Goal: Communication & Community: Answer question/provide support

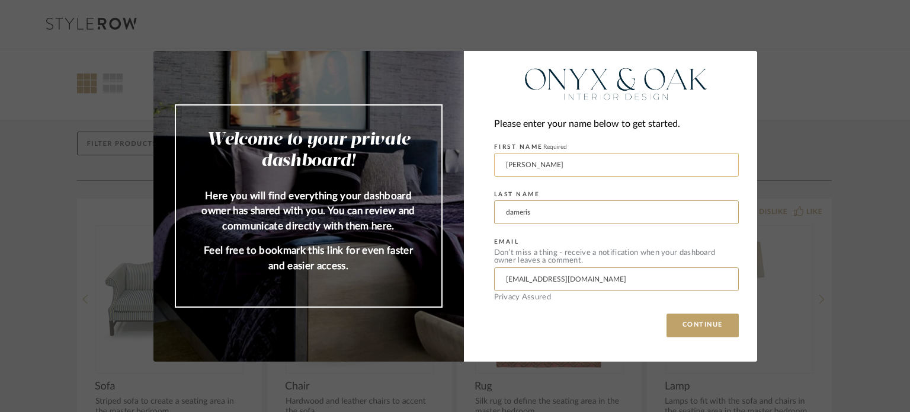
click at [561, 168] on input "[PERSON_NAME]" at bounding box center [616, 165] width 245 height 24
click at [697, 319] on button "CONTINUE" at bounding box center [703, 325] width 72 height 24
click at [690, 326] on button "CONTINUE" at bounding box center [703, 325] width 72 height 24
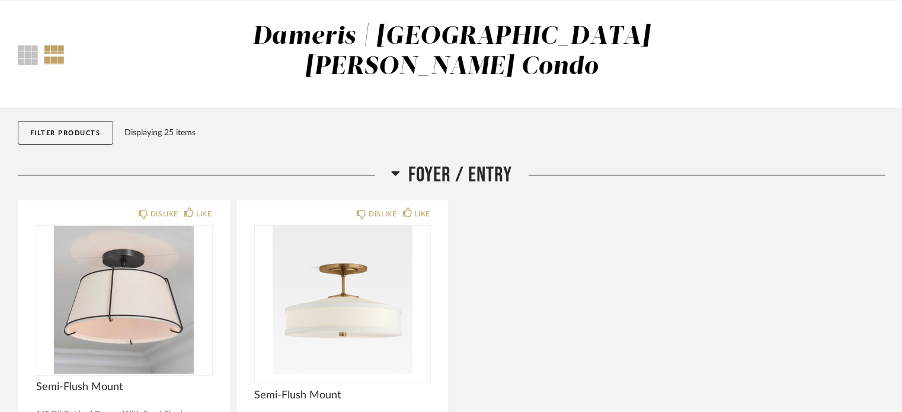
scroll to position [134, 0]
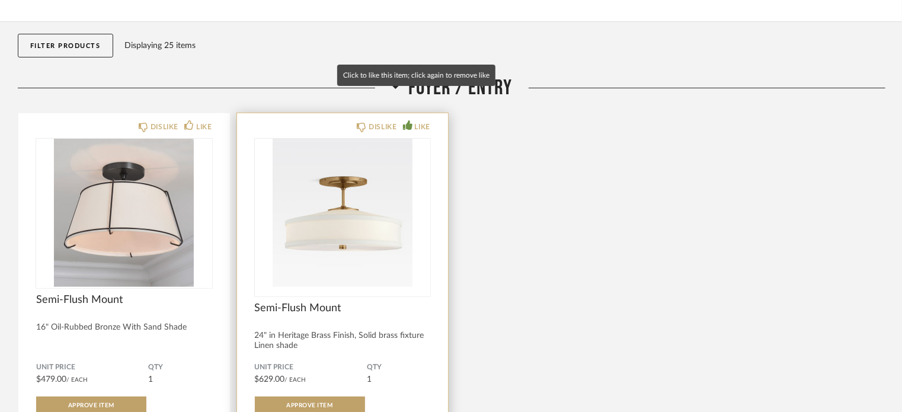
click at [415, 121] on div "LIKE" at bounding box center [422, 127] width 15 height 12
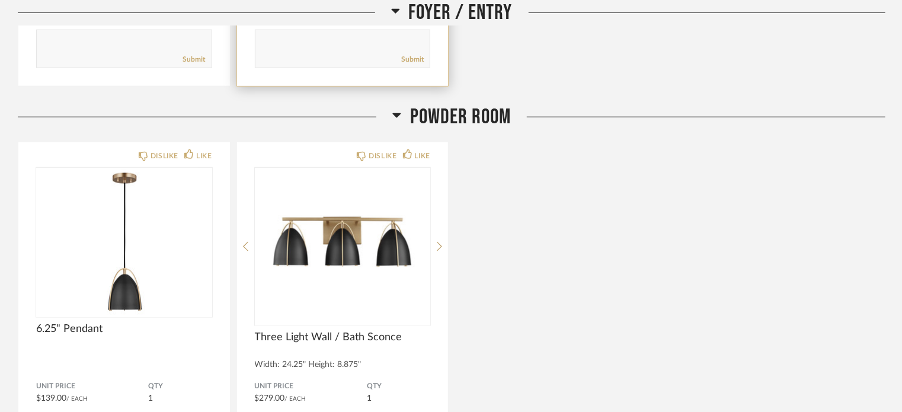
scroll to position [572, 0]
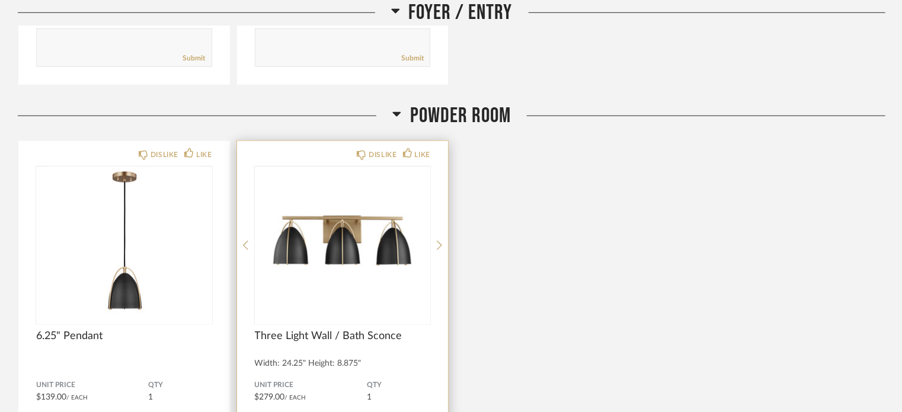
click at [366, 141] on div "DISLIKE LIKE Three Light Wall / Bath Sconce Width: 24.25" Height: 8.875" Unit P…" at bounding box center [343, 340] width 212 height 399
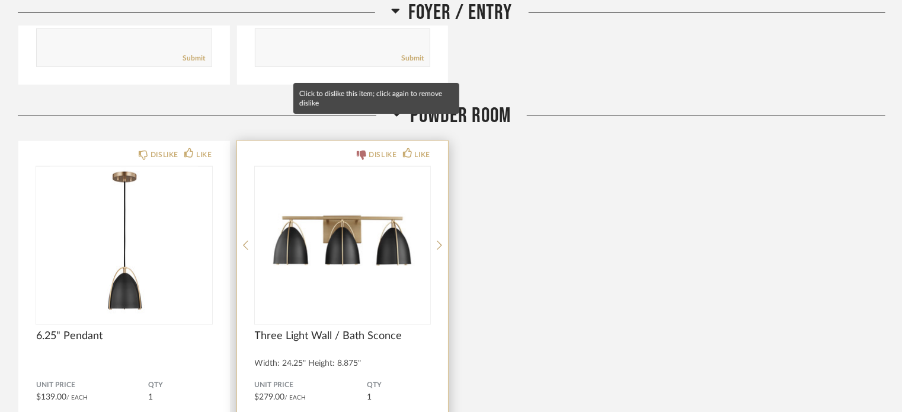
click at [364, 150] on icon at bounding box center [361, 154] width 9 height 9
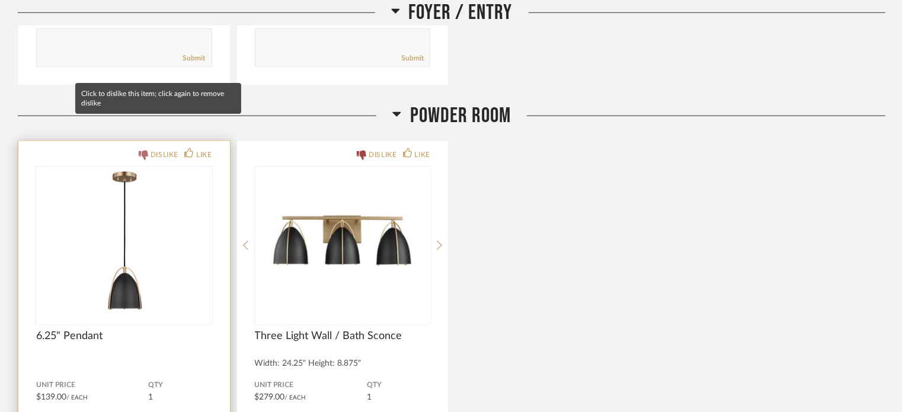
click at [159, 149] on div "DISLIKE" at bounding box center [164, 155] width 28 height 12
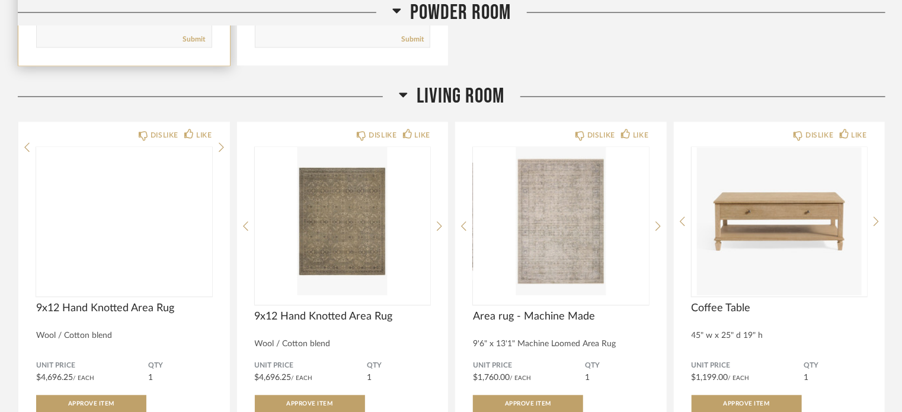
scroll to position [1049, 0]
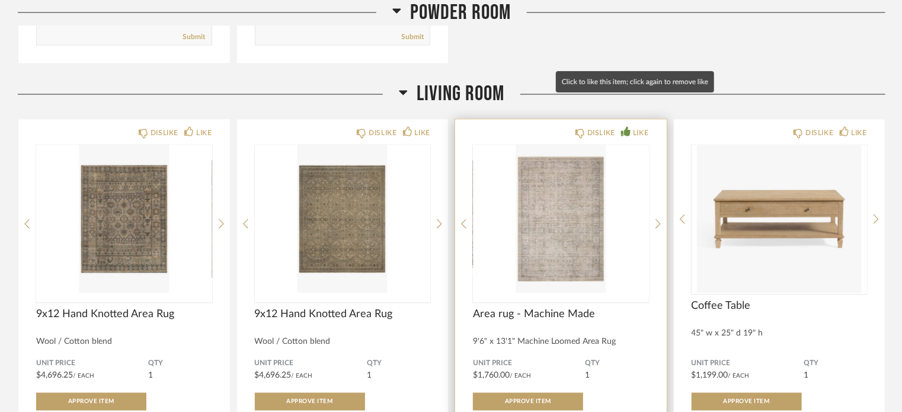
click at [633, 127] on div "LIKE" at bounding box center [640, 133] width 15 height 12
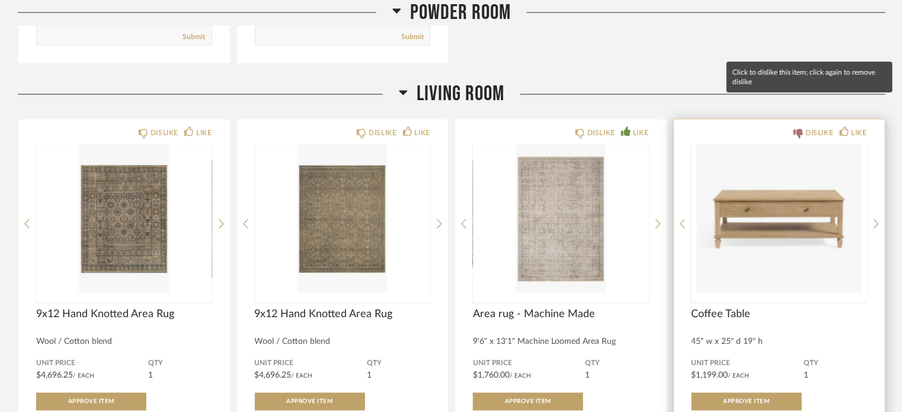
click at [802, 129] on icon at bounding box center [797, 133] width 9 height 9
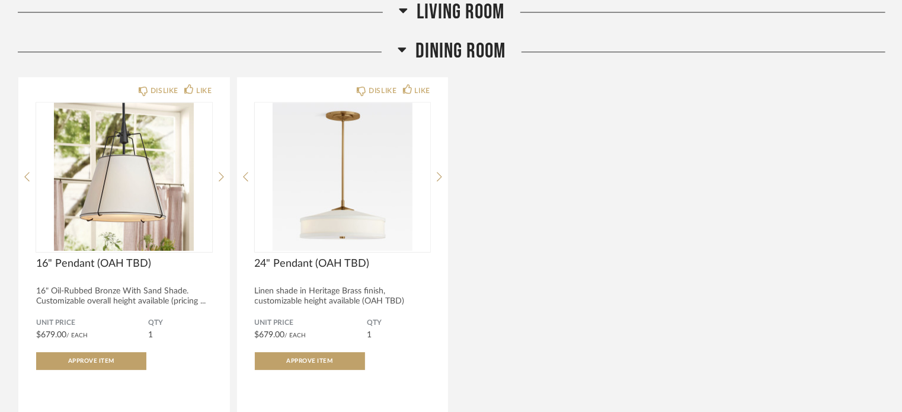
scroll to position [1596, 0]
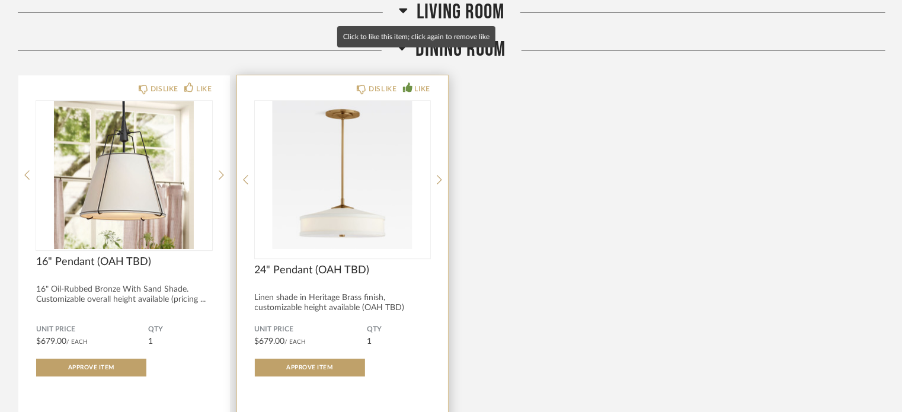
click at [424, 83] on div "LIKE" at bounding box center [422, 89] width 15 height 12
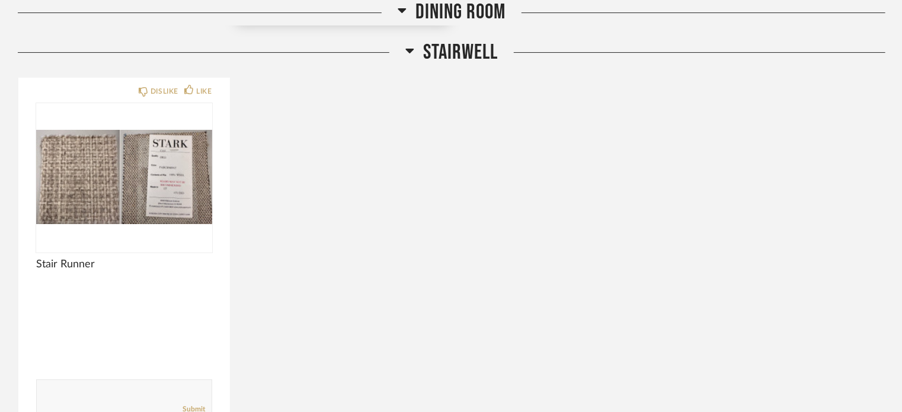
scroll to position [2059, 0]
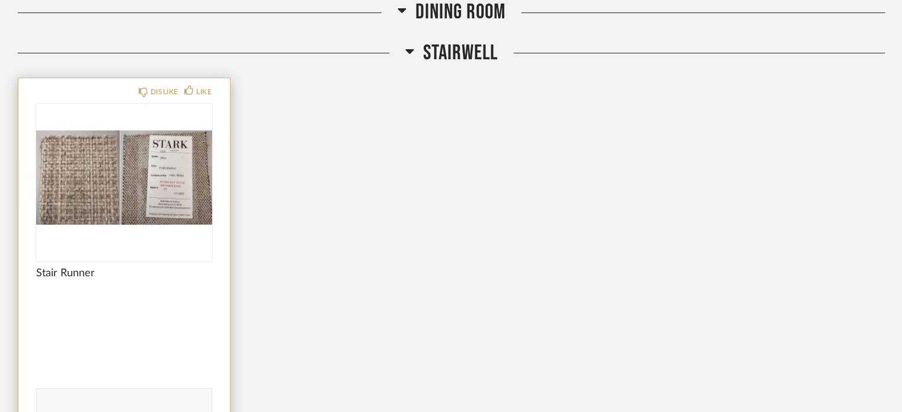
click at [66, 394] on textarea at bounding box center [124, 402] width 175 height 16
type textarea "needs something very durable and affordable. [PERSON_NAME]??"
click at [190, 411] on link "Submit" at bounding box center [194, 418] width 23 height 10
